Goal: Information Seeking & Learning: Stay updated

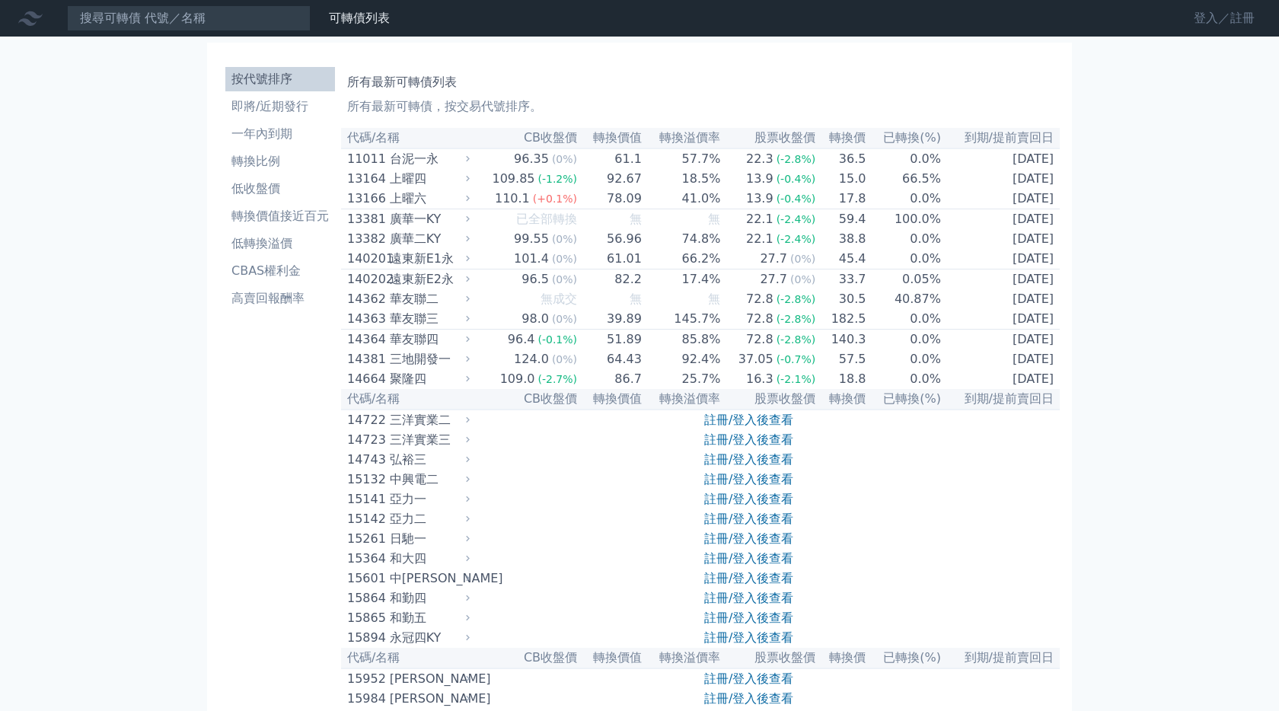
click at [1226, 26] on link "登入／註冊" at bounding box center [1224, 18] width 85 height 24
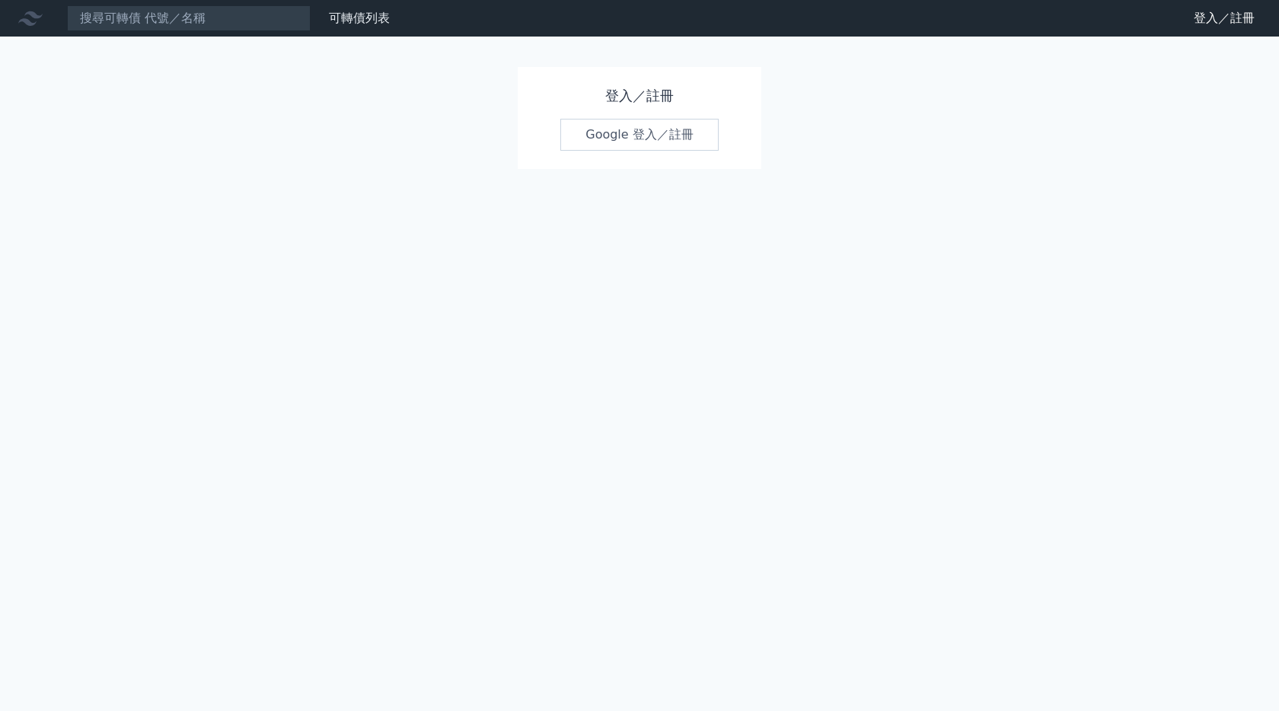
click at [624, 135] on link "Google 登入／註冊" at bounding box center [640, 135] width 158 height 32
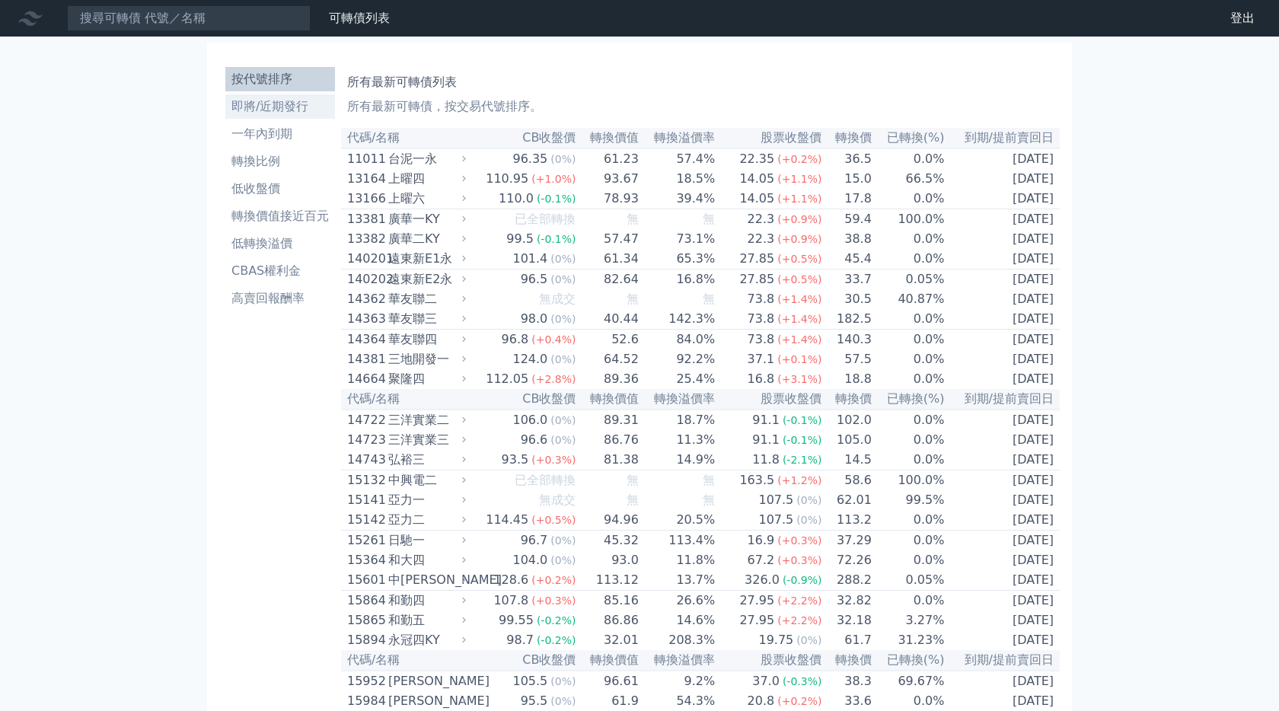
click at [297, 107] on li "即將/近期發行" at bounding box center [280, 106] width 110 height 18
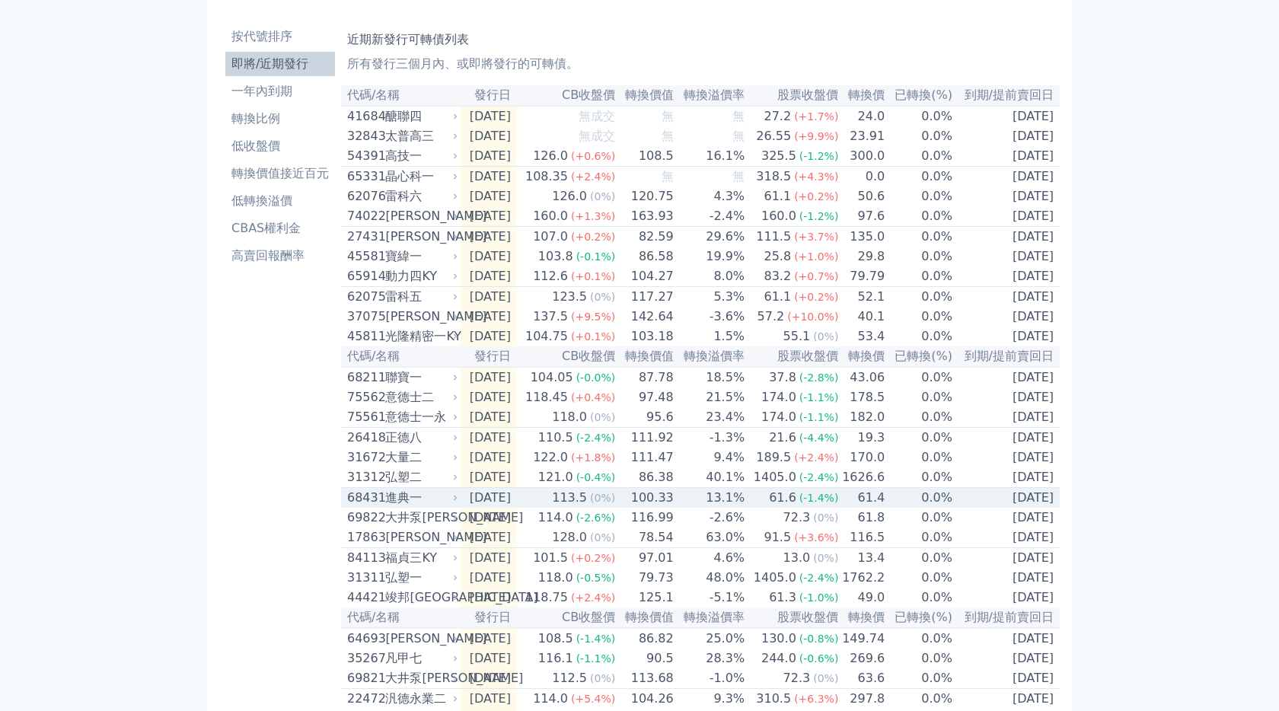
scroll to position [42, 0]
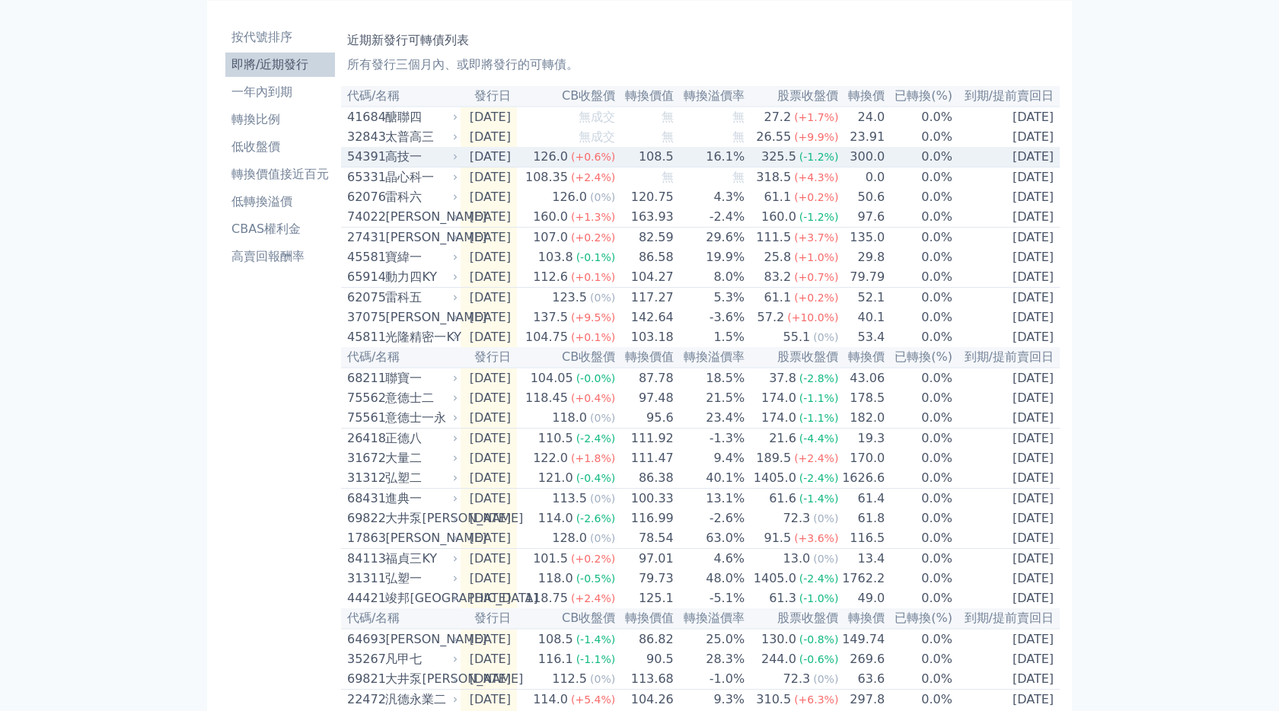
click at [675, 160] on td "108.5" at bounding box center [645, 157] width 59 height 21
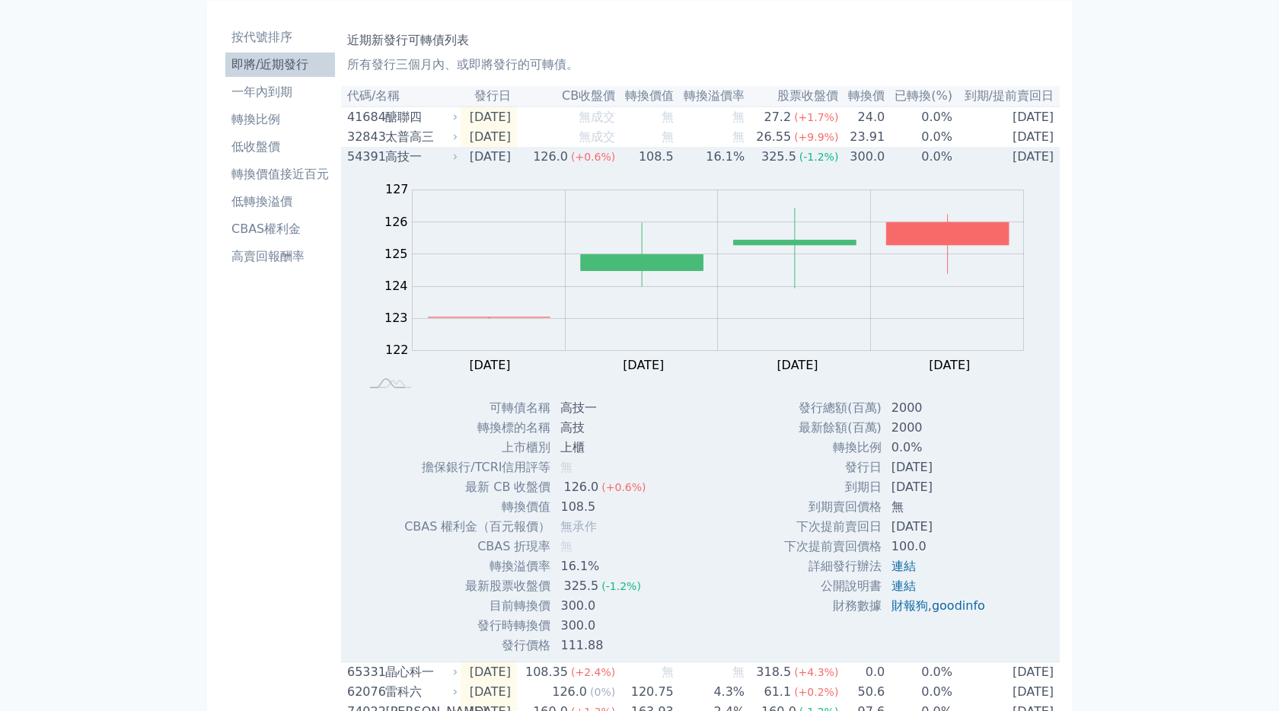
click at [675, 160] on td "108.5" at bounding box center [645, 157] width 59 height 20
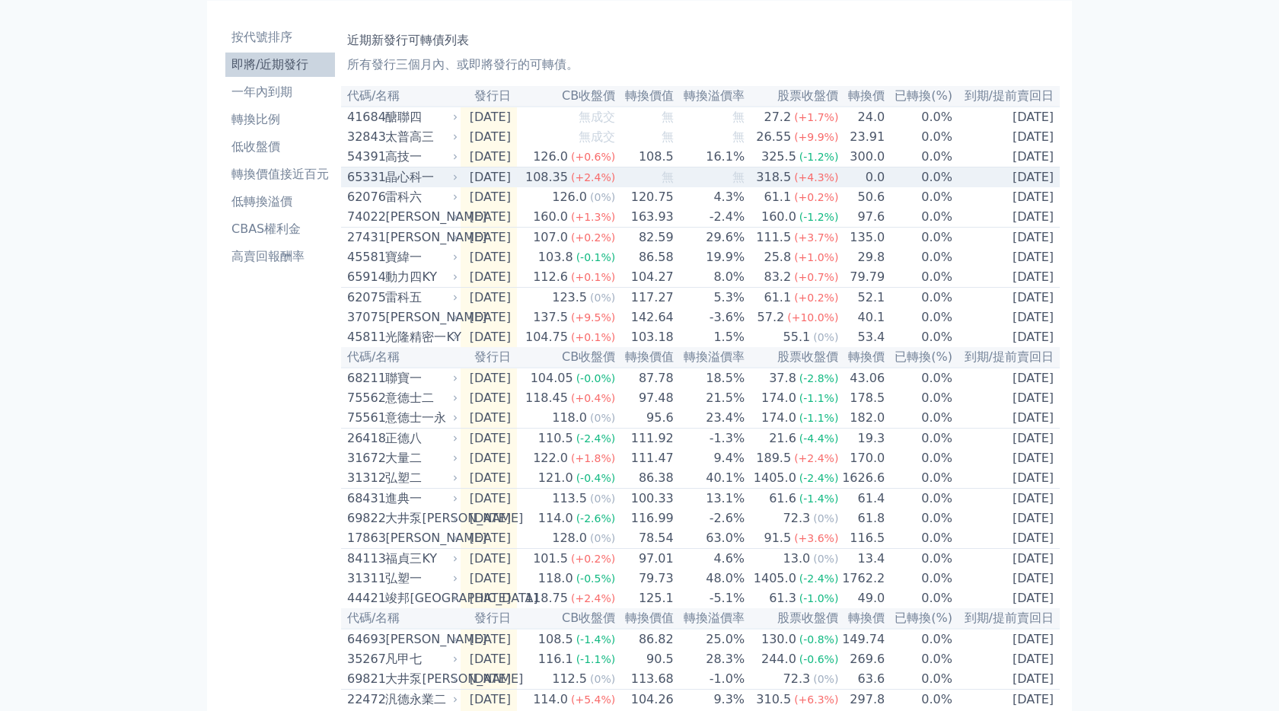
click at [674, 182] on span "無" at bounding box center [668, 177] width 12 height 14
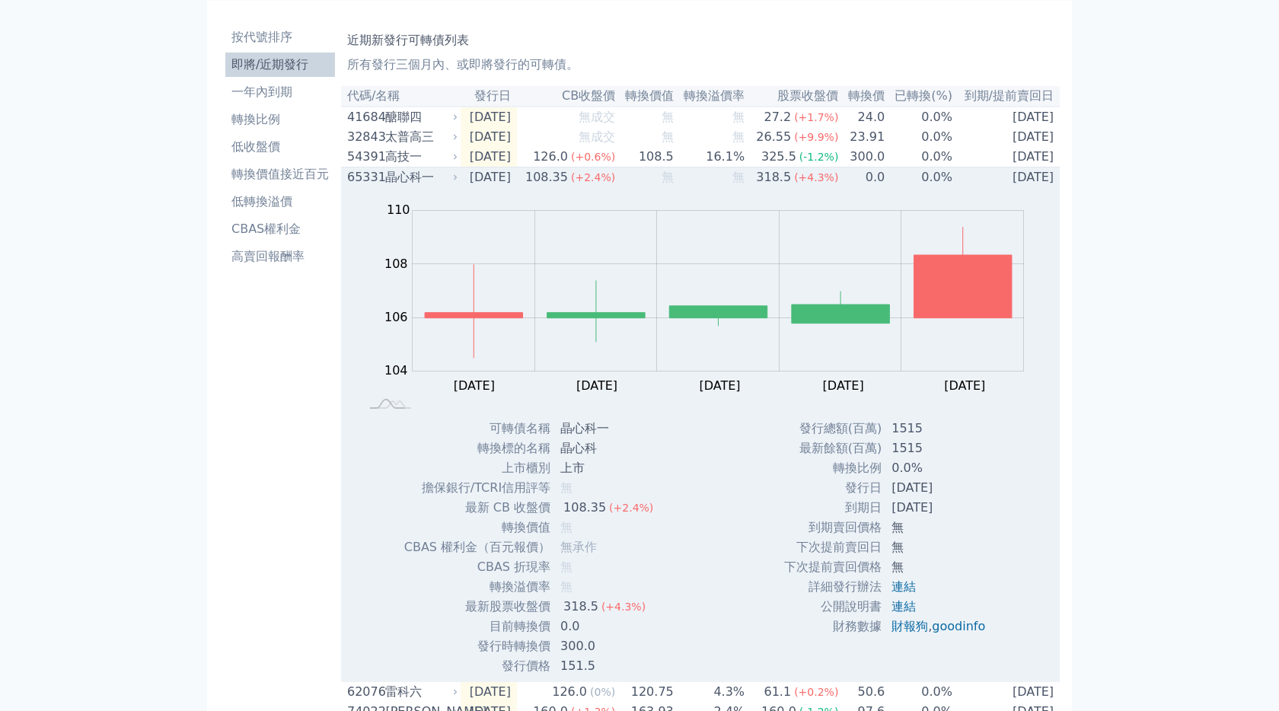
click at [674, 182] on span "無" at bounding box center [668, 177] width 12 height 14
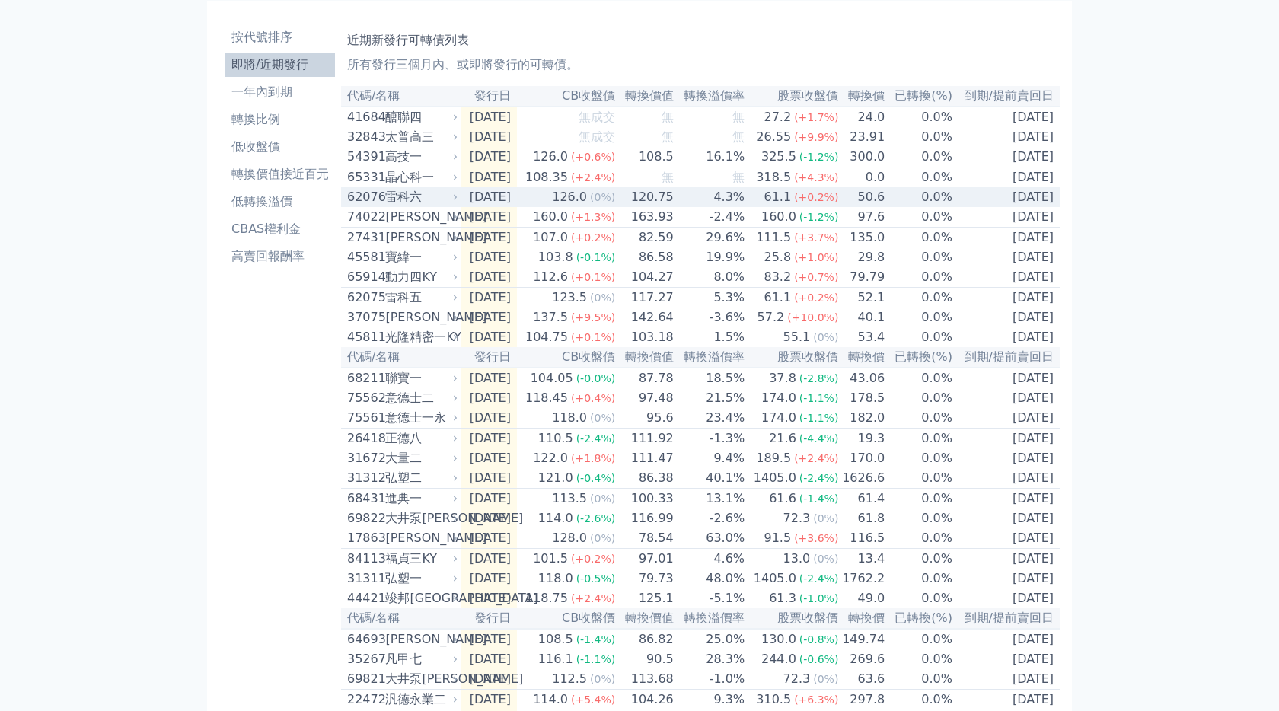
click at [675, 207] on td "120.75" at bounding box center [645, 197] width 59 height 20
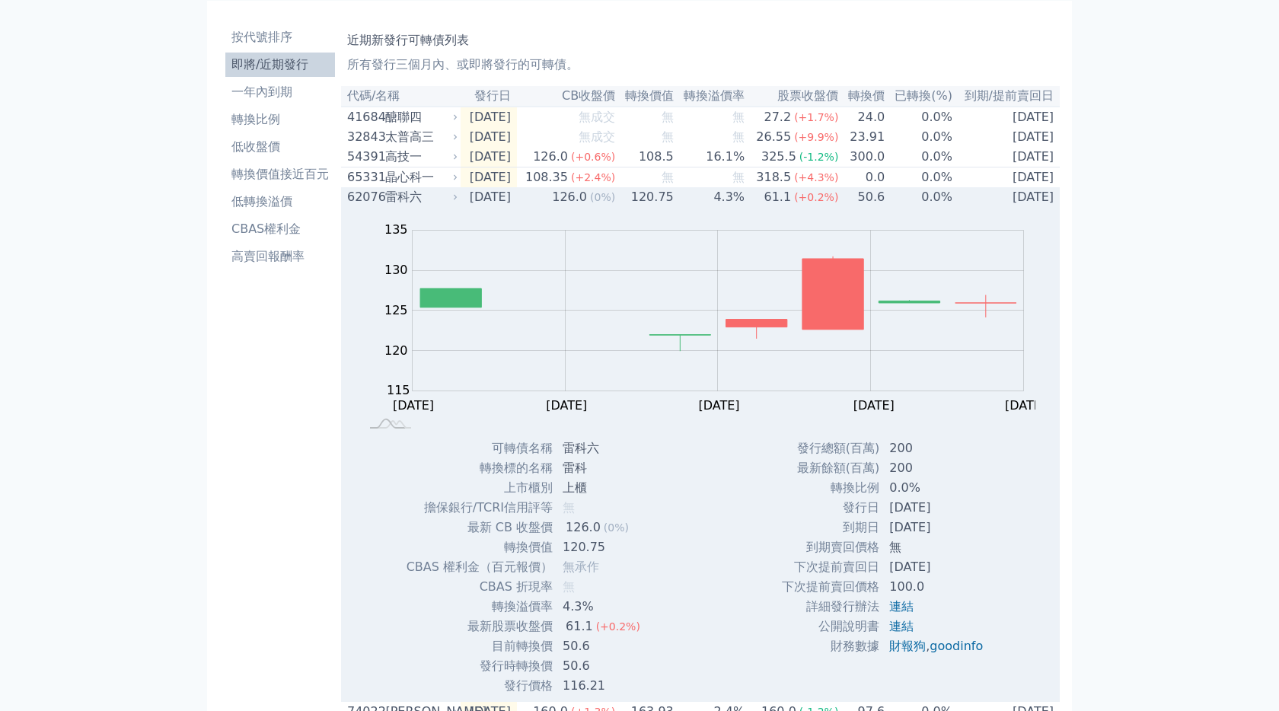
click at [675, 207] on td "120.75" at bounding box center [645, 197] width 59 height 20
